Goal: Information Seeking & Learning: Learn about a topic

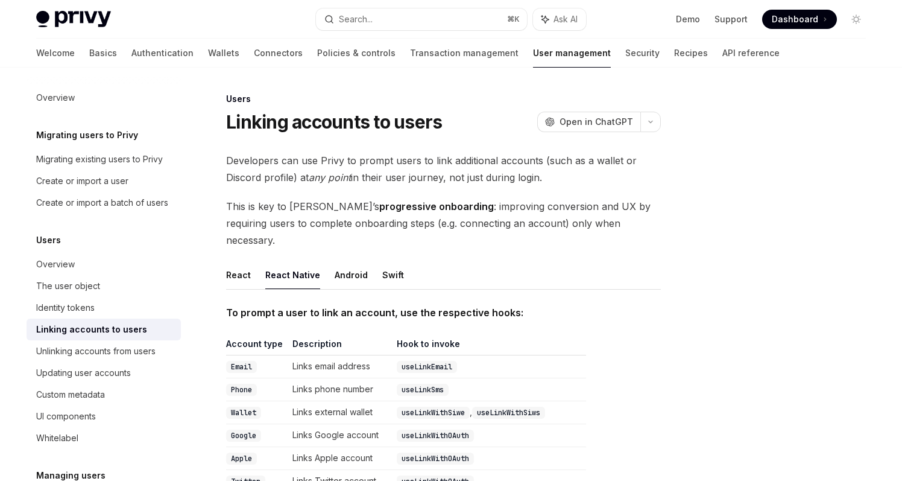
scroll to position [224, 0]
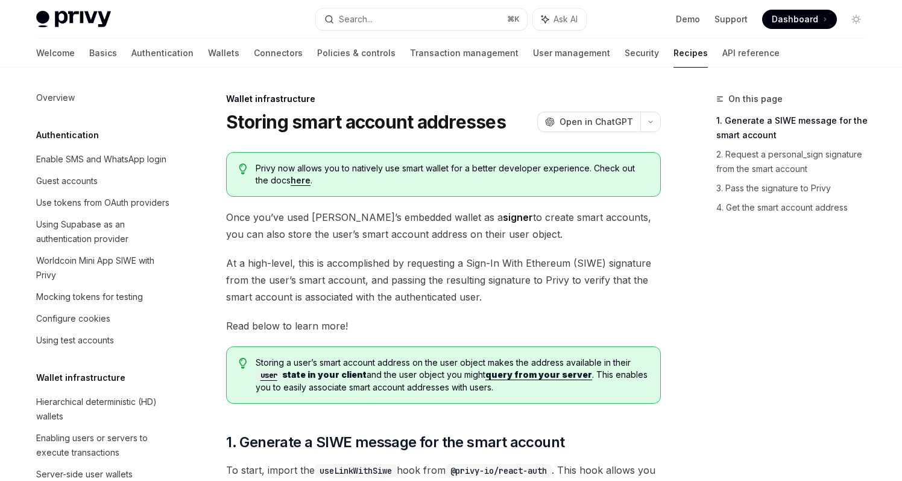
scroll to position [329, 0]
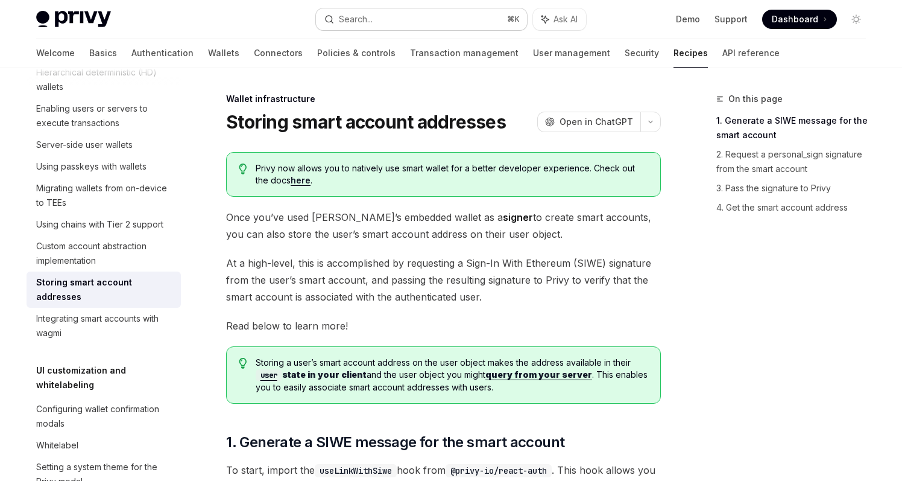
click at [425, 25] on button "Search... ⌘ K" at bounding box center [421, 19] width 211 height 22
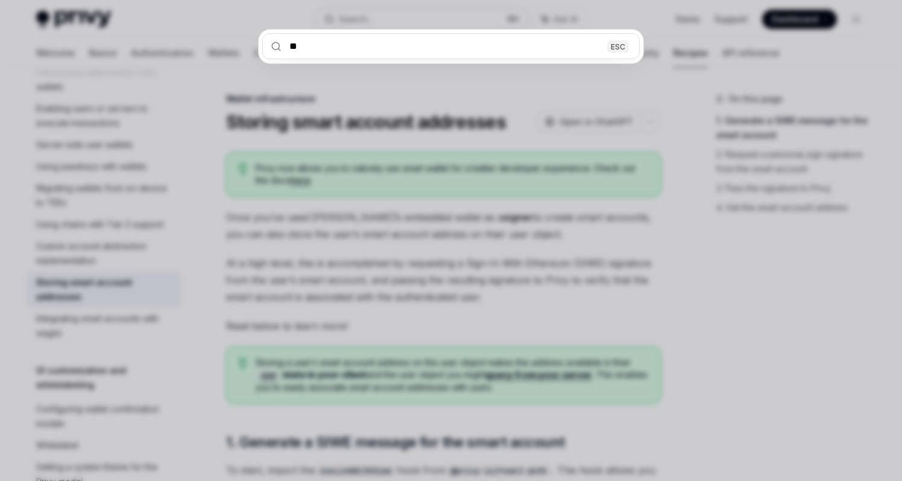
type input "***"
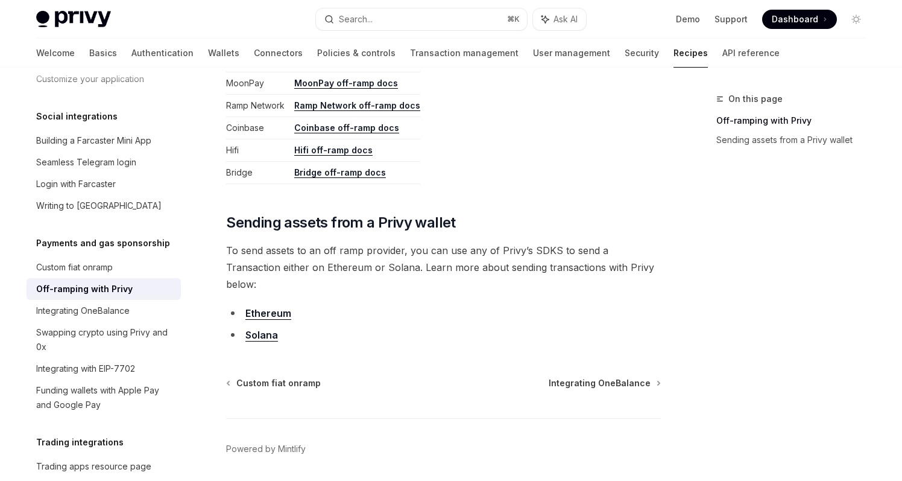
scroll to position [697, 0]
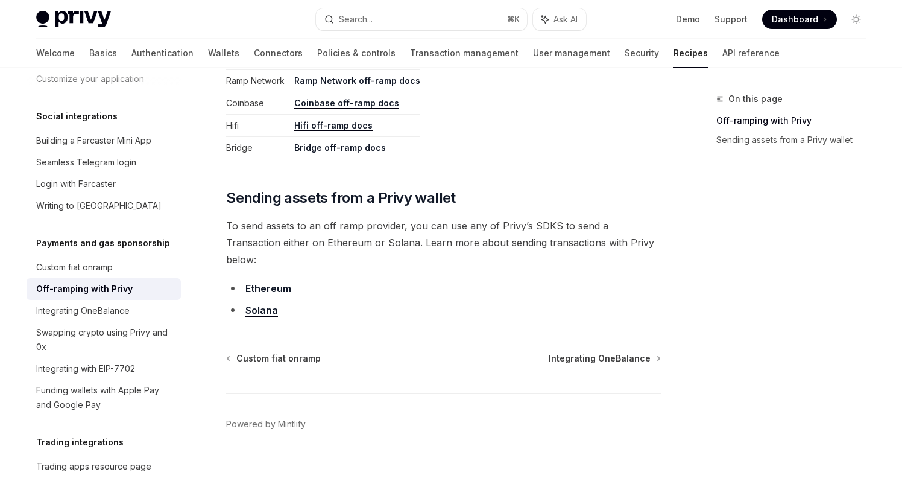
click at [279, 282] on link "Ethereum" at bounding box center [268, 288] width 46 height 13
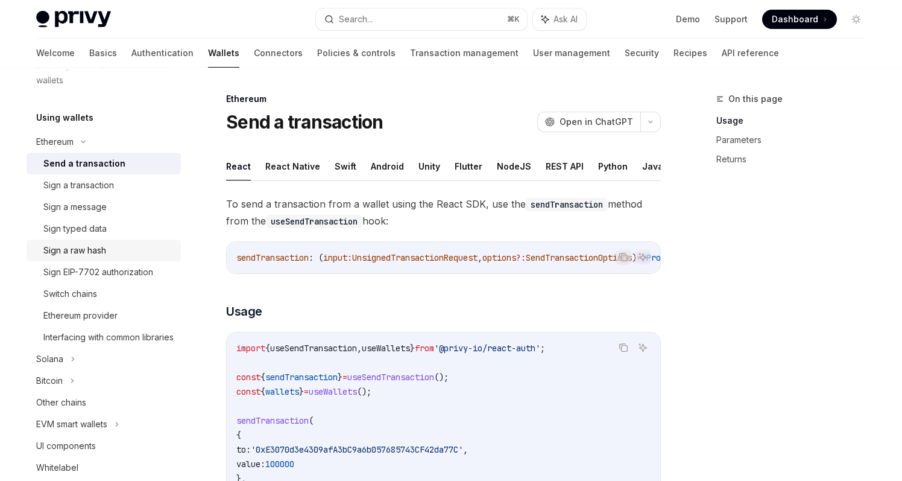
scroll to position [273, 0]
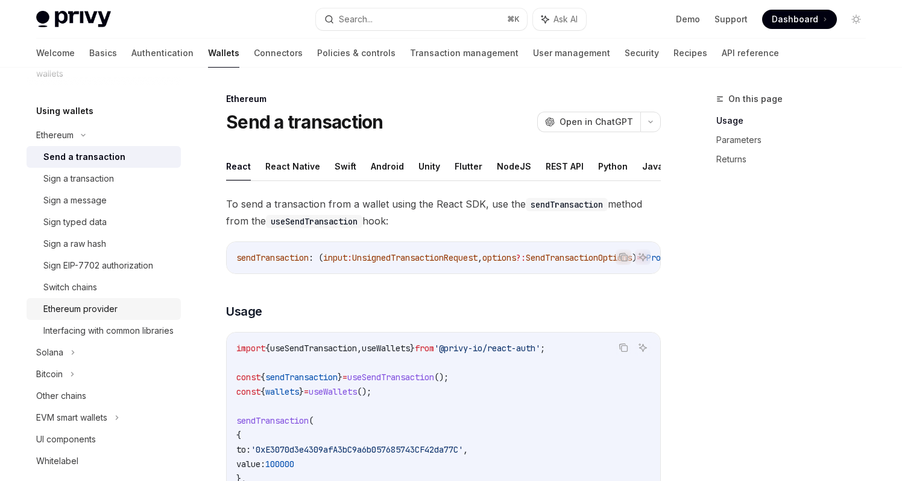
click at [106, 308] on div "Ethereum provider" at bounding box center [80, 309] width 74 height 14
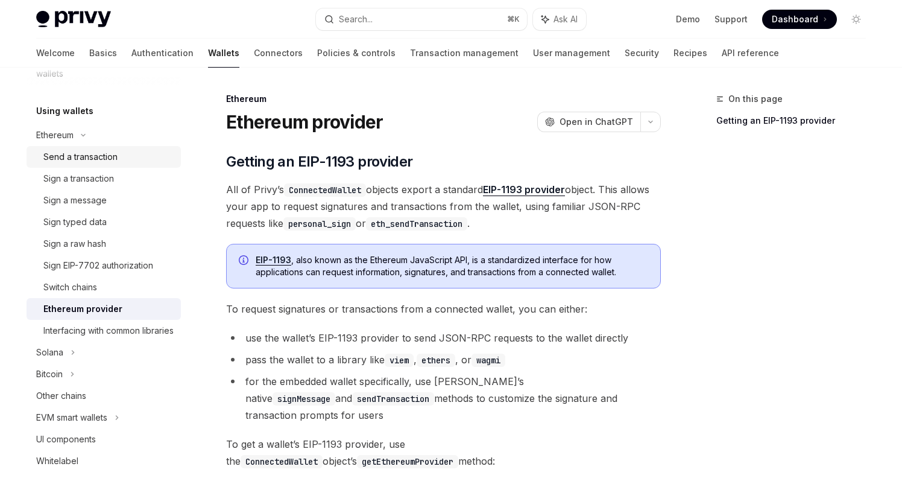
click at [93, 150] on div "Send a transaction" at bounding box center [80, 157] width 74 height 14
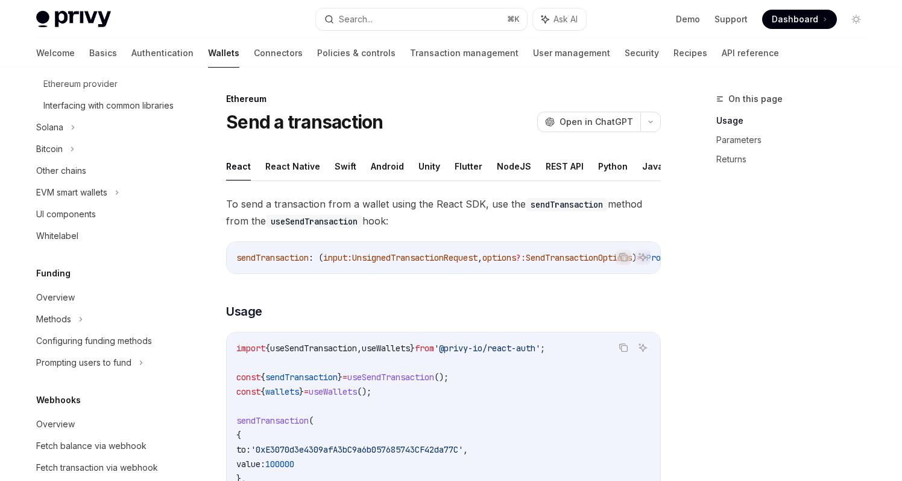
scroll to position [498, 0]
click at [109, 196] on div "EVM smart wallets" at bounding box center [104, 192] width 154 height 22
type textarea "*"
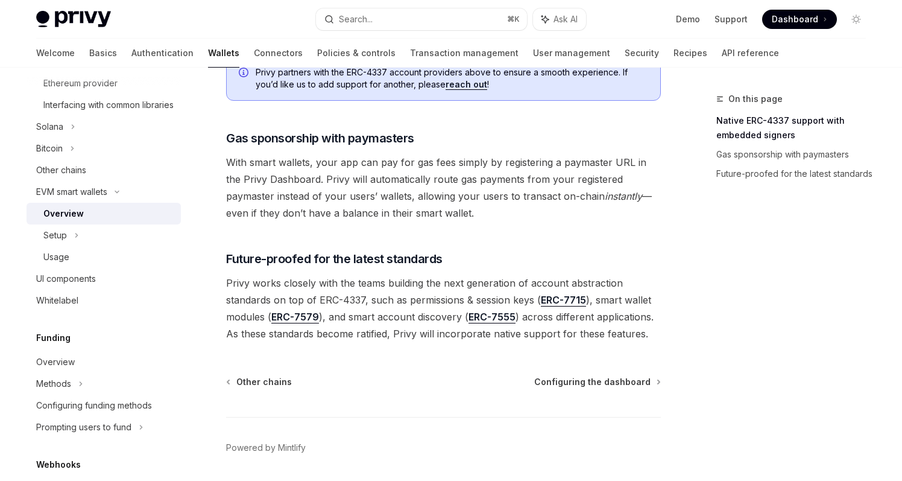
scroll to position [967, 0]
